Goal: Check status: Check status

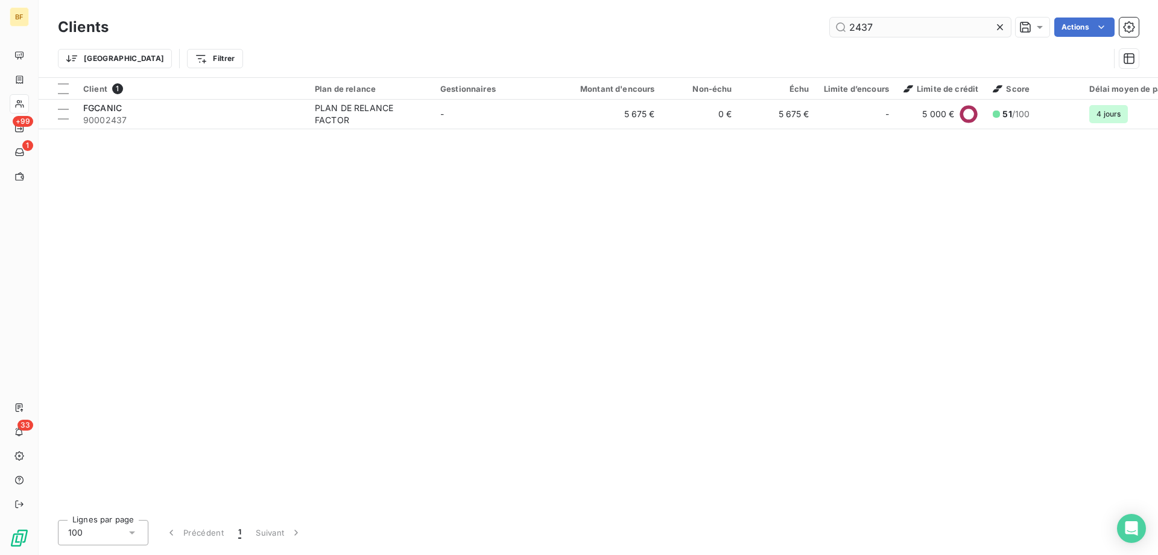
click at [914, 27] on input "2437" at bounding box center [920, 26] width 181 height 19
drag, startPoint x: 914, startPoint y: 27, endPoint x: 775, endPoint y: 29, distance: 138.2
click at [775, 29] on div "2437 Actions" at bounding box center [631, 26] width 1016 height 19
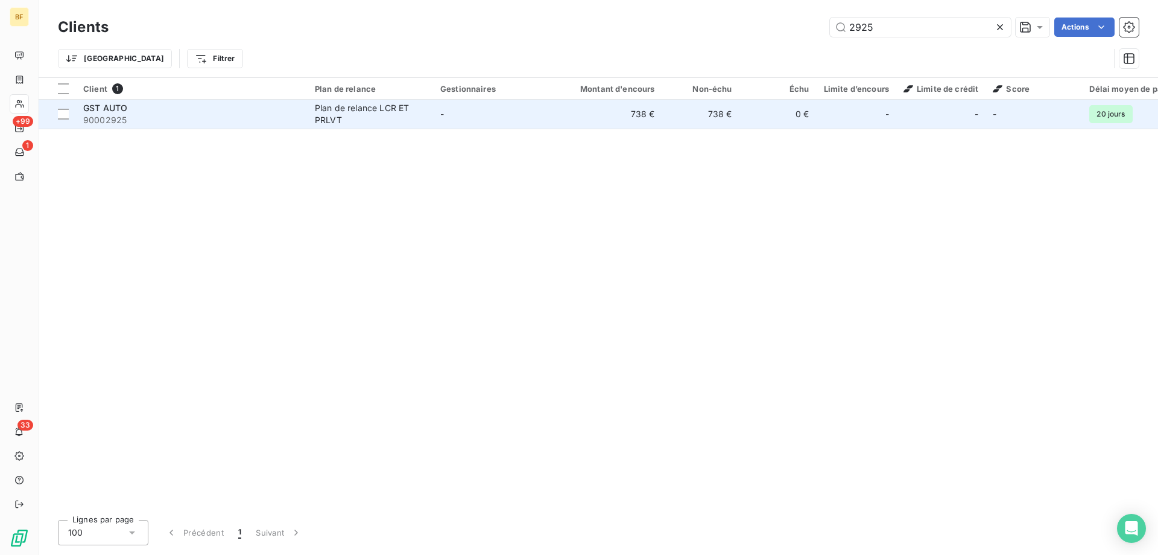
type input "2925"
click at [571, 118] on td "738 €" at bounding box center [611, 114] width 104 height 29
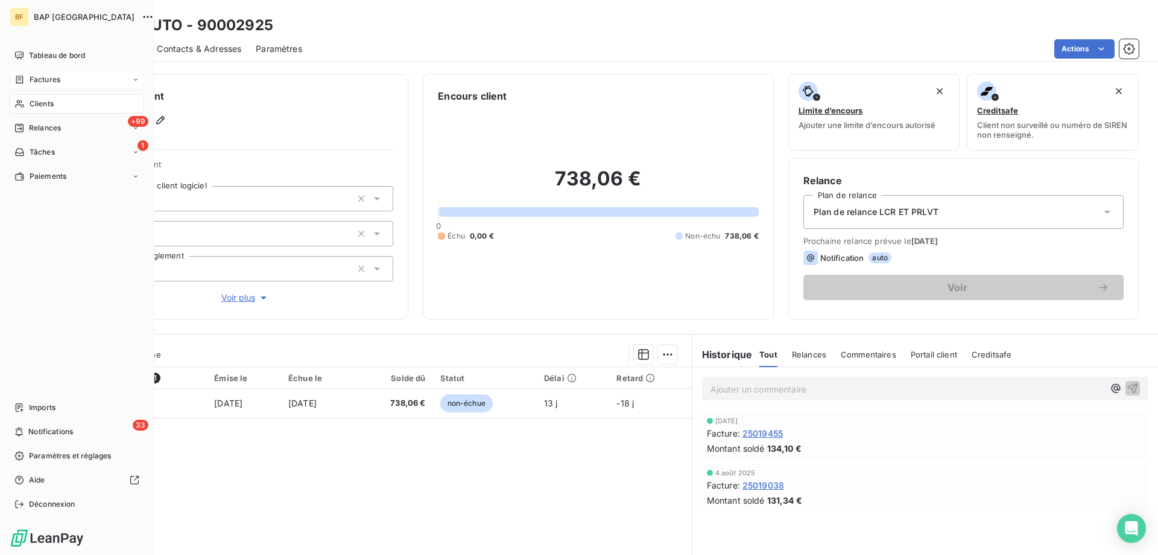
click at [57, 80] on span "Factures" at bounding box center [45, 79] width 31 height 11
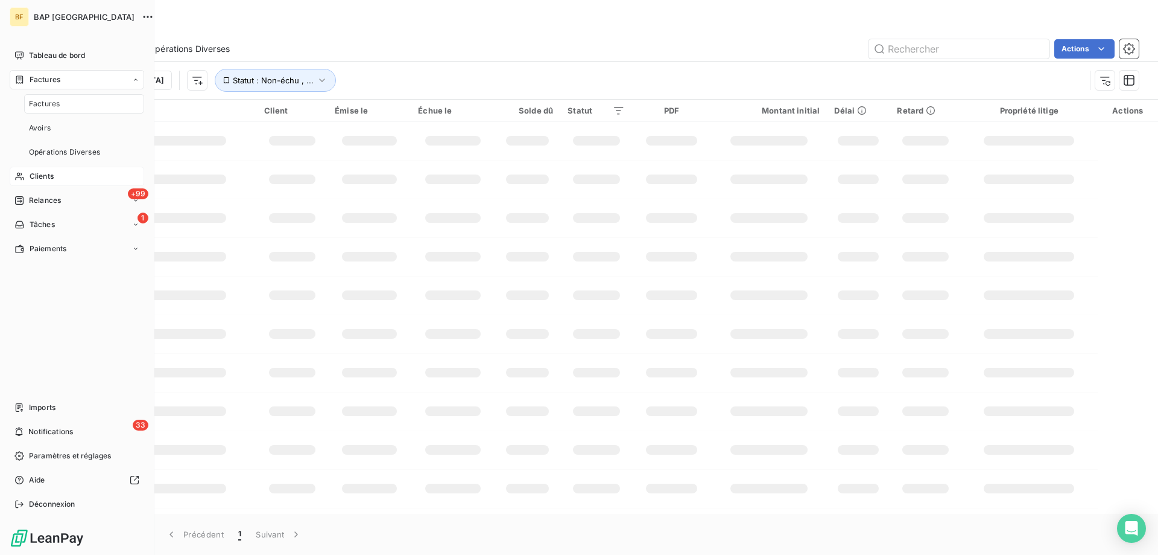
click at [47, 177] on span "Clients" at bounding box center [42, 176] width 24 height 11
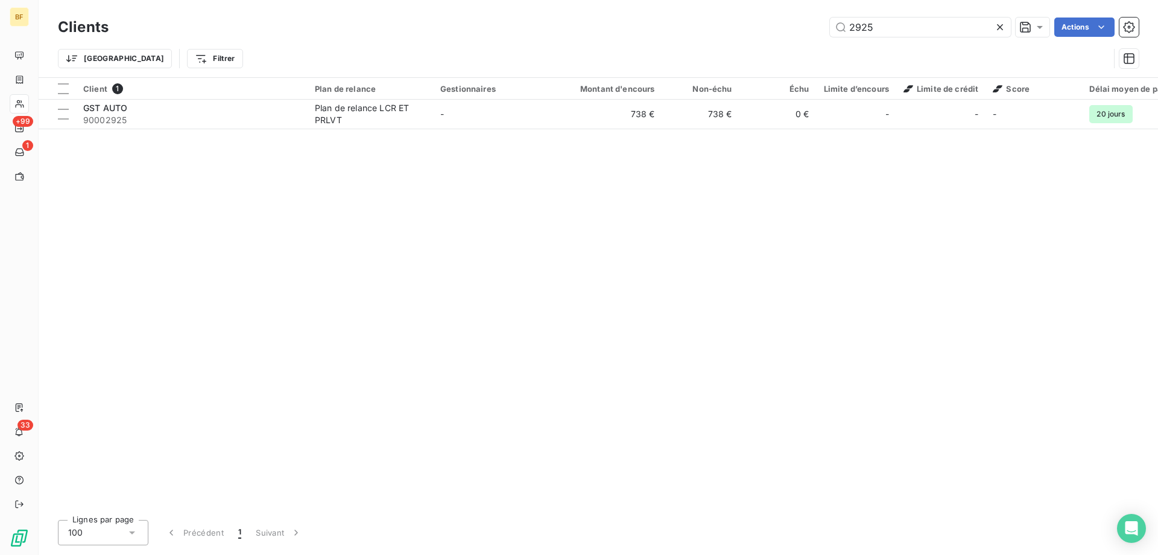
click at [916, 40] on div "Trier Filtrer" at bounding box center [598, 58] width 1081 height 37
click at [995, 27] on icon at bounding box center [1000, 27] width 12 height 12
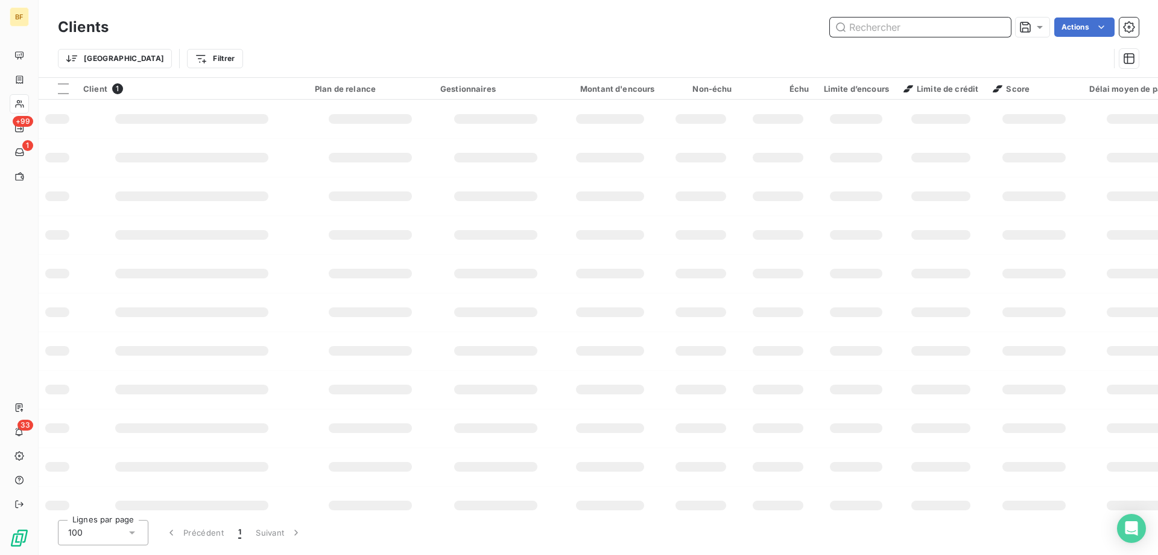
click at [994, 27] on input "text" at bounding box center [920, 26] width 181 height 19
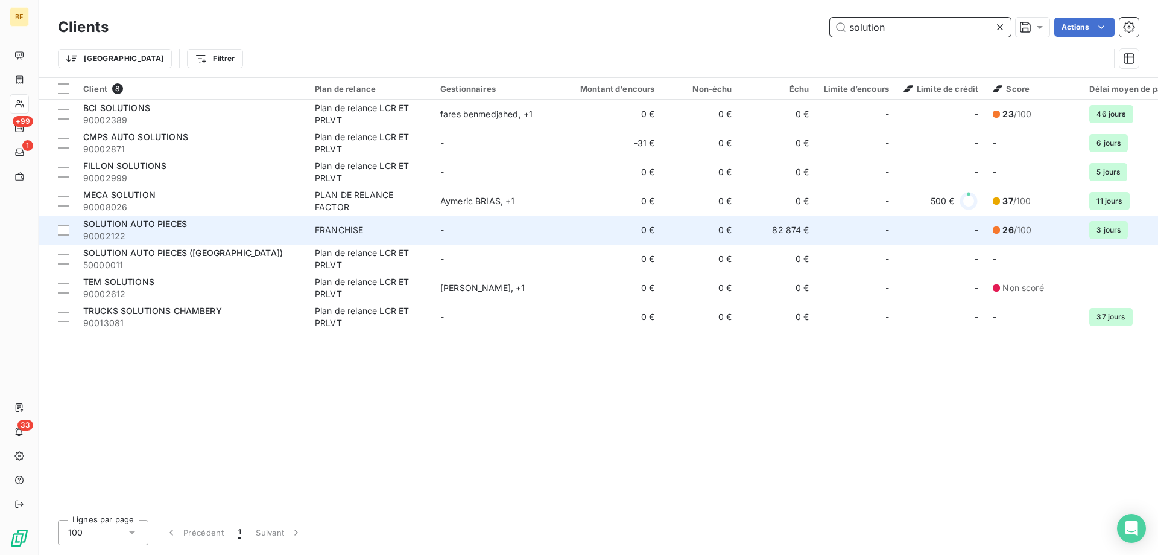
type input "solution"
click at [221, 233] on span "90002122" at bounding box center [191, 236] width 217 height 12
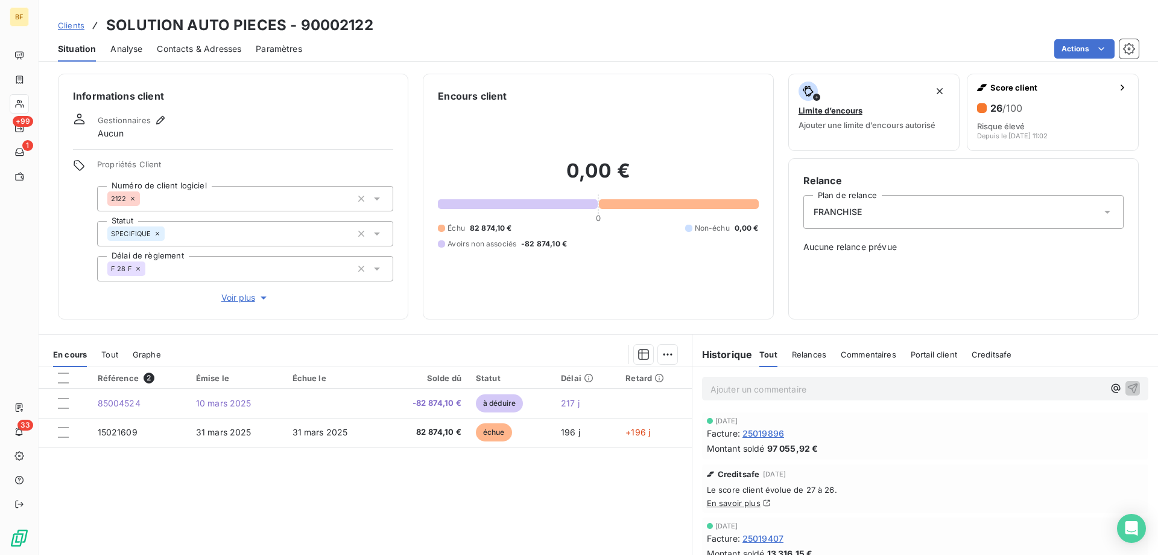
click at [99, 357] on div "En cours Tout Graphe" at bounding box center [365, 354] width 653 height 25
click at [111, 355] on span "Tout" at bounding box center [109, 354] width 17 height 10
